Goal: Use online tool/utility: Utilize a website feature to perform a specific function

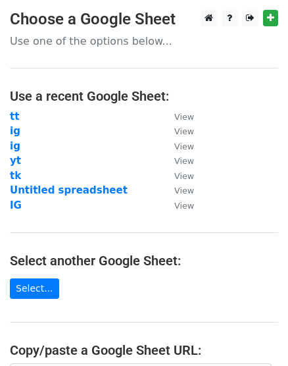
scroll to position [243, 0]
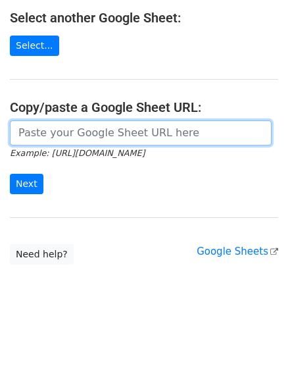
click at [72, 128] on input "url" at bounding box center [141, 133] width 262 height 25
paste input "[URL][DOMAIN_NAME]"
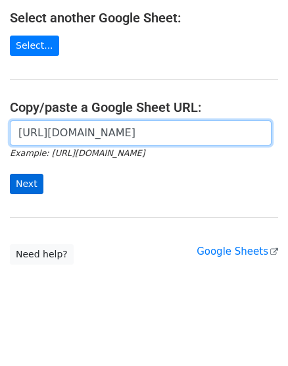
type input "[URL][DOMAIN_NAME]"
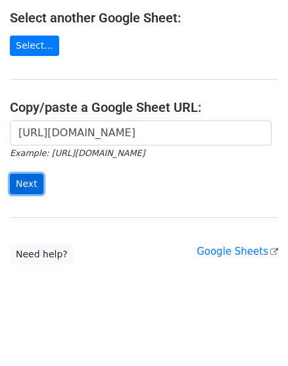
click at [22, 178] on input "Next" at bounding box center [27, 184] width 34 height 20
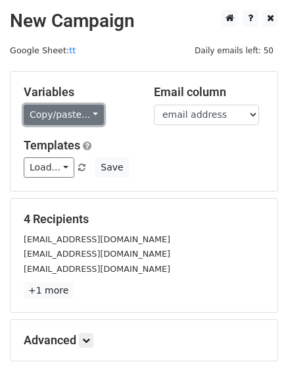
click at [69, 110] on link "Copy/paste..." at bounding box center [64, 115] width 80 height 20
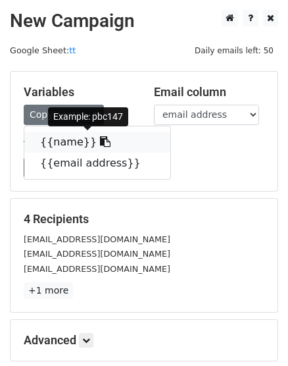
click at [65, 147] on link "{{name}}" at bounding box center [97, 142] width 146 height 21
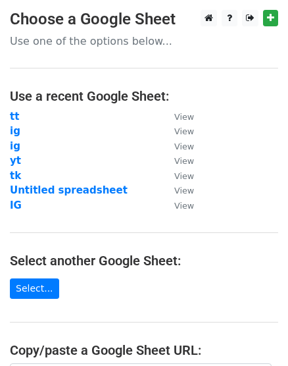
scroll to position [243, 0]
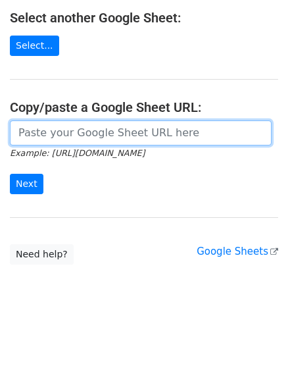
click at [95, 137] on input "url" at bounding box center [141, 133] width 262 height 25
paste input "https://docs.google.com/spreadsheets/d/1gQfECAchbGvL8GhbmwFy6o3uSPmv360zfr7fgtZ…"
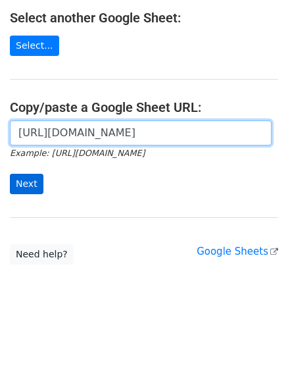
type input "https://docs.google.com/spreadsheets/d/1gQfECAchbGvL8GhbmwFy6o3uSPmv360zfr7fgtZ…"
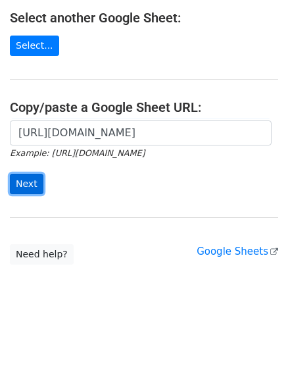
scroll to position [0, 0]
click at [32, 185] on input "Next" at bounding box center [27, 184] width 34 height 20
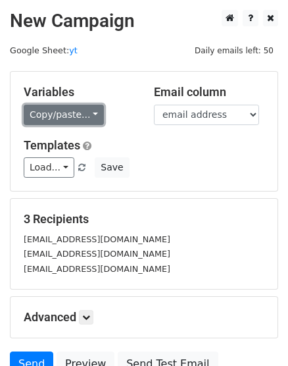
click at [55, 115] on link "Copy/paste..." at bounding box center [64, 115] width 80 height 20
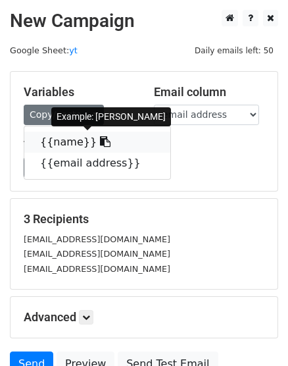
click at [49, 149] on link "{{name}}" at bounding box center [97, 142] width 146 height 21
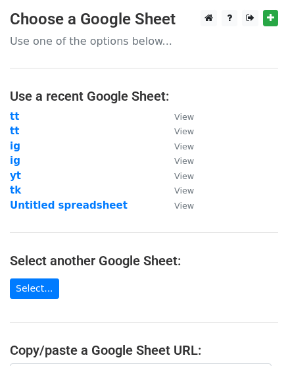
scroll to position [243, 0]
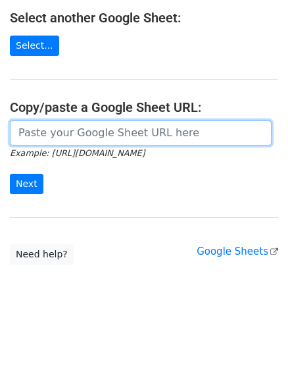
click at [76, 136] on input "url" at bounding box center [141, 133] width 262 height 25
paste input "[URL][DOMAIN_NAME]"
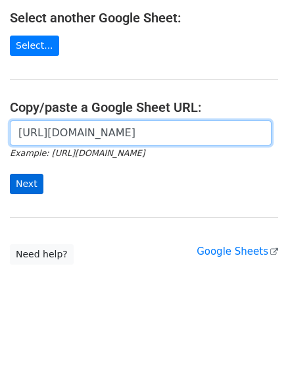
type input "[URL][DOMAIN_NAME]"
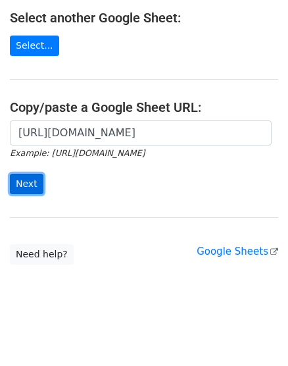
scroll to position [0, 0]
click at [18, 181] on input "Next" at bounding box center [27, 184] width 34 height 20
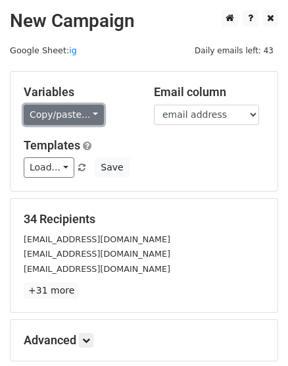
click at [44, 114] on link "Copy/paste..." at bounding box center [64, 115] width 80 height 20
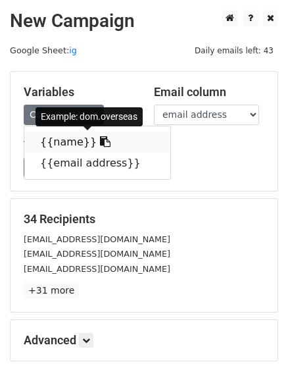
click at [45, 138] on link "{{name}}" at bounding box center [97, 142] width 146 height 21
